Goal: Information Seeking & Learning: Check status

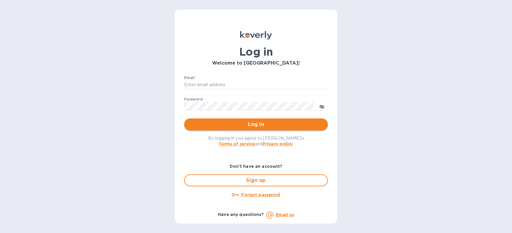
type input "[PERSON_NAME][EMAIL_ADDRESS][DOMAIN_NAME]"
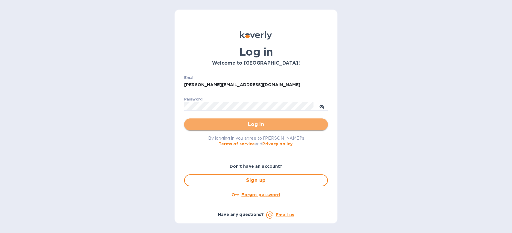
click at [232, 127] on span "Log in" at bounding box center [256, 124] width 134 height 7
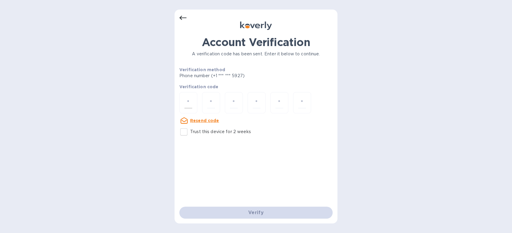
click at [190, 104] on input "number" at bounding box center [188, 102] width 8 height 11
type input "9"
type input "6"
type input "5"
type input "7"
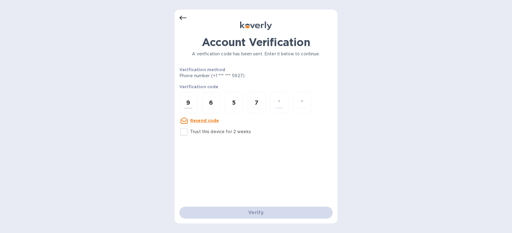
type input "0"
type input "4"
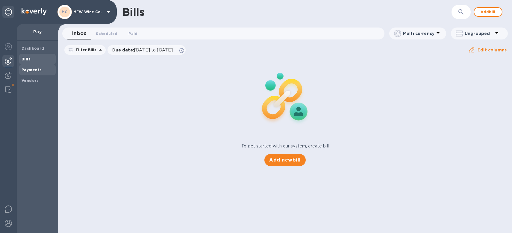
click at [32, 72] on span "Payments" at bounding box center [32, 70] width 20 height 6
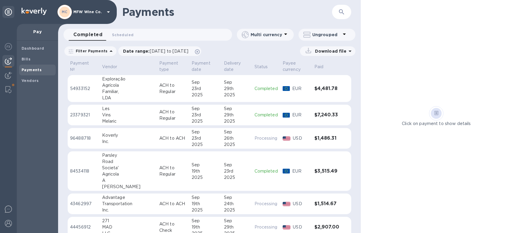
click at [337, 14] on button "button" at bounding box center [341, 12] width 14 height 14
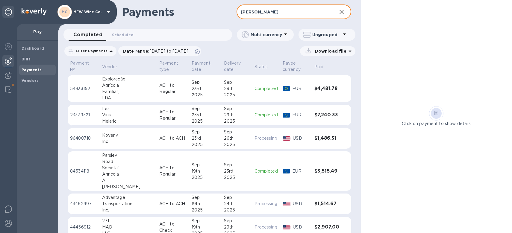
type input "[PERSON_NAME]"
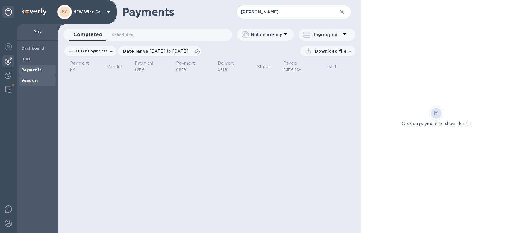
click at [34, 85] on div "Vendors" at bounding box center [37, 80] width 37 height 11
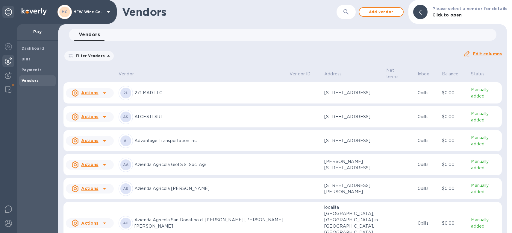
click at [349, 14] on icon "button" at bounding box center [346, 11] width 7 height 7
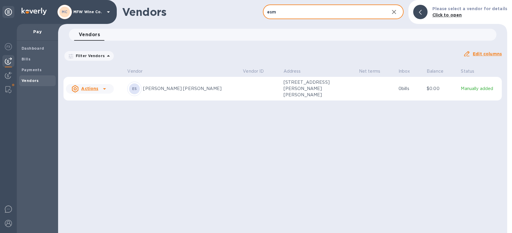
type input "esm"
click at [173, 92] on div "ES [PERSON_NAME] [PERSON_NAME]" at bounding box center [182, 89] width 111 height 14
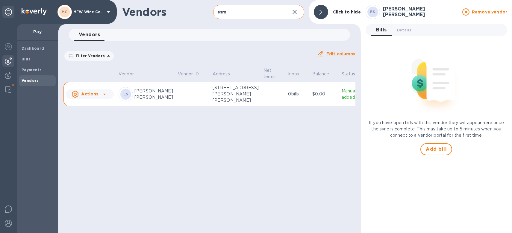
click at [110, 98] on div "Actions" at bounding box center [90, 94] width 50 height 12
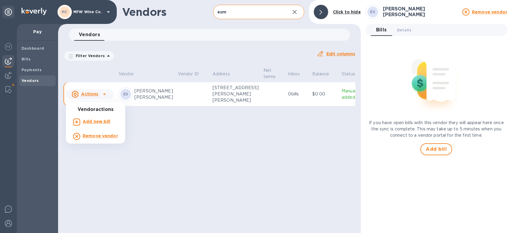
click at [190, 99] on div at bounding box center [256, 116] width 512 height 233
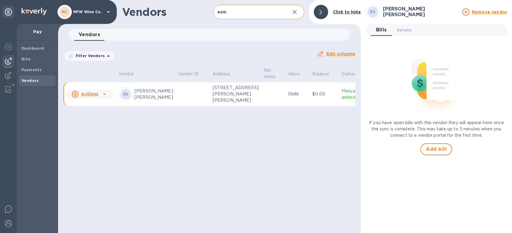
click at [133, 99] on div "ES [PERSON_NAME] [PERSON_NAME]" at bounding box center [146, 94] width 55 height 14
click at [178, 100] on td at bounding box center [192, 94] width 35 height 24
click at [139, 93] on p "[PERSON_NAME] [PERSON_NAME]" at bounding box center [153, 94] width 39 height 13
drag, startPoint x: 136, startPoint y: 92, endPoint x: 161, endPoint y: 102, distance: 27.5
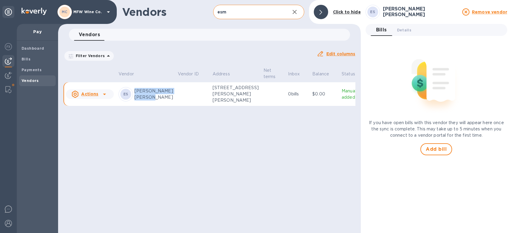
click at [161, 101] on p "[PERSON_NAME] [PERSON_NAME]" at bounding box center [153, 94] width 39 height 13
copy p "[PERSON_NAME] [PERSON_NAME]"
click at [37, 66] on div "Payments" at bounding box center [37, 70] width 37 height 11
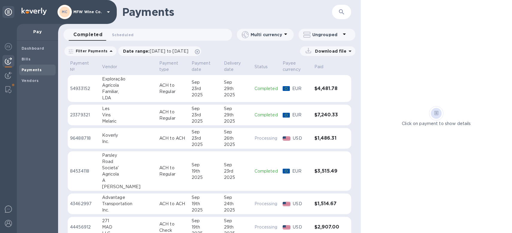
click at [345, 11] on button "button" at bounding box center [341, 12] width 14 height 14
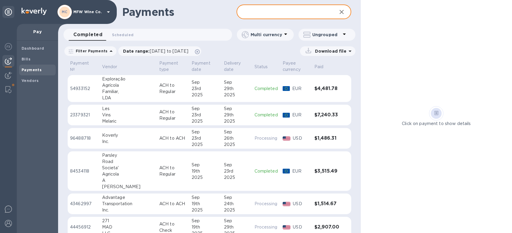
paste input "[PERSON_NAME] [PERSON_NAME]"
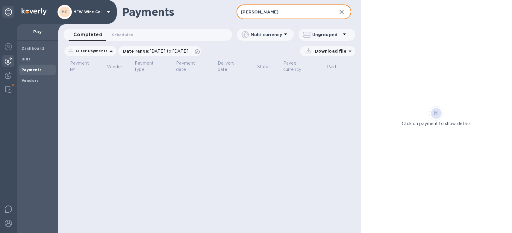
type input "[PERSON_NAME]"
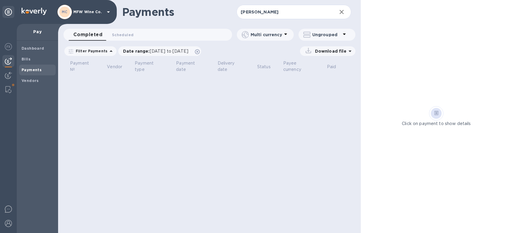
click at [41, 69] on span "Payments" at bounding box center [38, 70] width 32 height 6
click at [345, 11] on icon "button" at bounding box center [341, 11] width 7 height 7
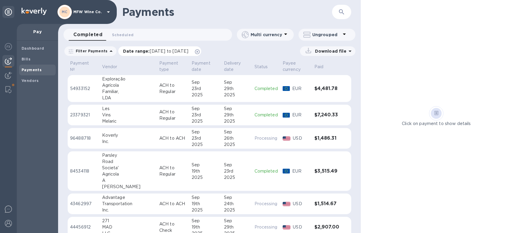
click at [200, 52] on icon at bounding box center [197, 51] width 5 height 5
click at [4, 88] on div at bounding box center [8, 90] width 11 height 12
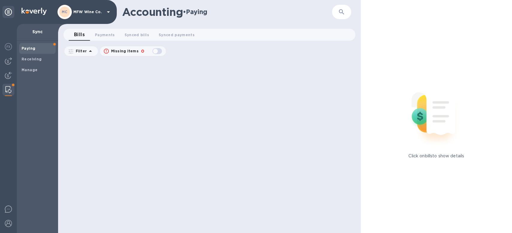
click at [157, 53] on div "button" at bounding box center [157, 51] width 12 height 8
checkbox input "false"
